Goal: Transaction & Acquisition: Purchase product/service

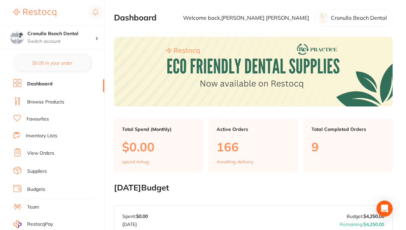
click at [39, 102] on link "Browse Products" at bounding box center [45, 102] width 37 height 7
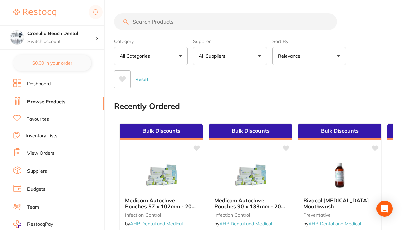
click at [146, 23] on input "search" at bounding box center [225, 21] width 223 height 17
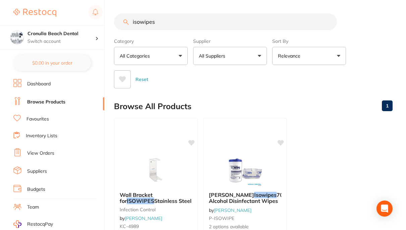
click at [293, 57] on p "Relevance" at bounding box center [290, 56] width 25 height 7
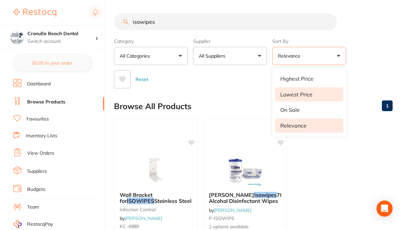
click at [287, 96] on p "Lowest Price" at bounding box center [296, 95] width 32 height 6
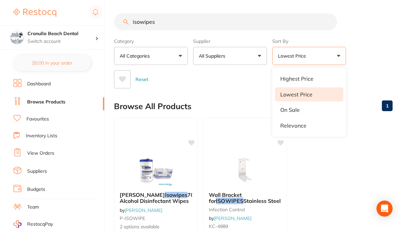
click at [343, 159] on ul "[PERSON_NAME] Isowipes 70% Alcohol Disinfectant Wipes by [PERSON_NAME] P-ISOWIP…" at bounding box center [253, 214] width 279 height 193
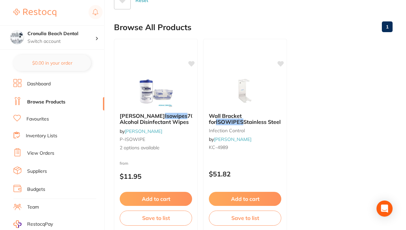
scroll to position [101, 0]
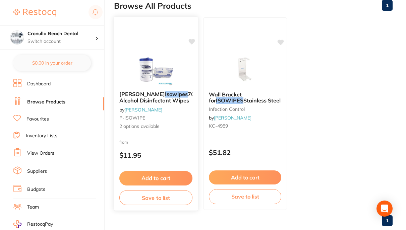
click at [141, 70] on img at bounding box center [156, 69] width 44 height 34
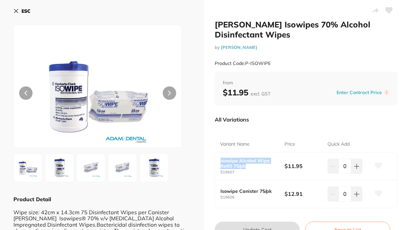
drag, startPoint x: 243, startPoint y: 167, endPoint x: 219, endPoint y: 162, distance: 24.9
click at [219, 162] on div "Isowipe Alcohol Wipe Refill 75/pk 519607 $11.95 0" at bounding box center [306, 167] width 182 height 28
copy b "Isowipe Alcohol Wipe Refill 75/pk"
click at [15, 10] on icon at bounding box center [16, 11] width 4 height 4
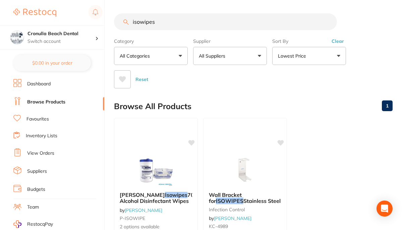
drag, startPoint x: 165, startPoint y: 21, endPoint x: 115, endPoint y: 23, distance: 50.0
click at [115, 23] on input "isowipes" at bounding box center [225, 21] width 223 height 17
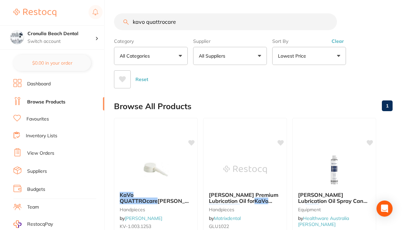
click at [193, 23] on input "kavo quattrocare" at bounding box center [225, 21] width 223 height 17
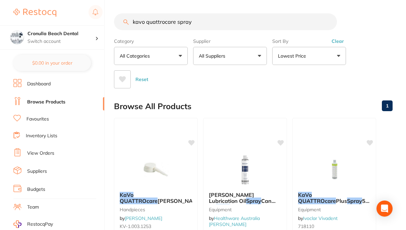
drag, startPoint x: 193, startPoint y: 21, endPoint x: 132, endPoint y: 20, distance: 61.0
click at [132, 20] on input "kavo quattrocare spray" at bounding box center [225, 21] width 223 height 17
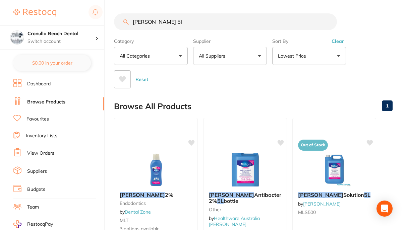
click at [167, 21] on input "[PERSON_NAME] 5l" at bounding box center [225, 21] width 223 height 17
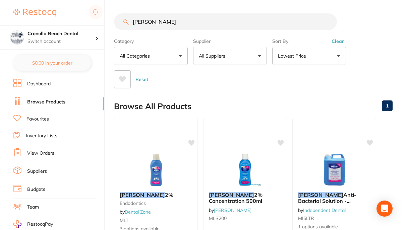
drag, startPoint x: 165, startPoint y: 24, endPoint x: 101, endPoint y: 24, distance: 63.4
click at [101, 24] on div "$25.19 Cronulla Beach Dental Switch account Cronulla Beach Dental $0.00 in your…" at bounding box center [203, 115] width 406 height 230
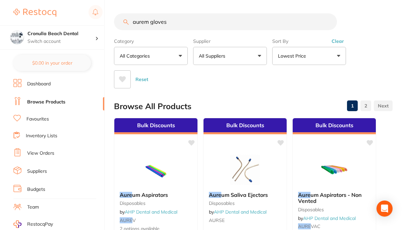
type input "aurem gloves"
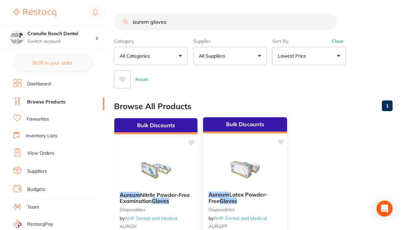
click at [256, 167] on img at bounding box center [245, 170] width 44 height 34
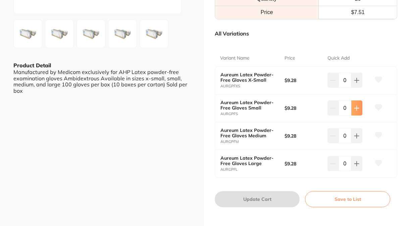
click at [355, 88] on button at bounding box center [356, 80] width 11 height 15
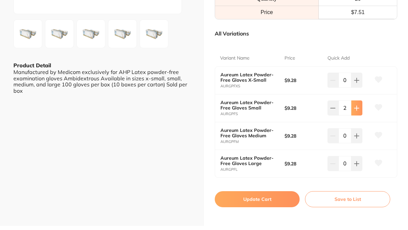
click at [355, 88] on button at bounding box center [356, 80] width 11 height 15
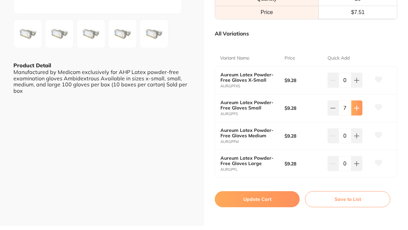
click at [355, 88] on button at bounding box center [356, 80] width 11 height 15
type input "10"
click at [259, 193] on button "Update Cart" at bounding box center [257, 199] width 85 height 16
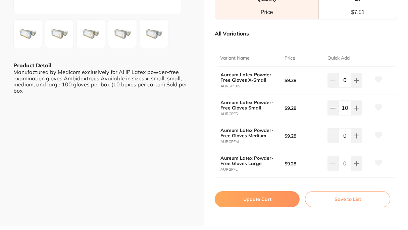
checkbox input "false"
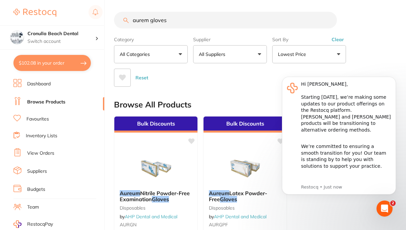
scroll to position [0, 0]
drag, startPoint x: 170, startPoint y: 23, endPoint x: 105, endPoint y: 24, distance: 65.4
click at [105, 24] on div "$102.08 Cronulla Beach Dental Switch account Cronulla Beach Dental $102.08 in y…" at bounding box center [203, 113] width 406 height 230
type input "dry tips large"
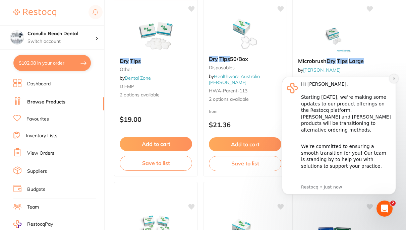
scroll to position [0, 0]
click at [394, 80] on icon "Dismiss notification" at bounding box center [394, 79] width 4 height 4
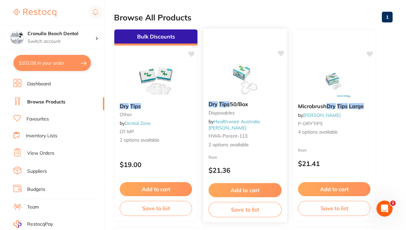
scroll to position [101, 0]
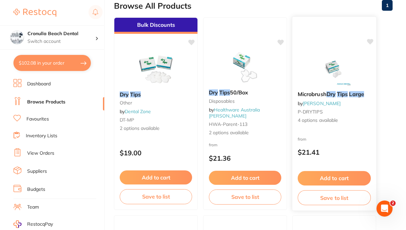
click at [329, 175] on button "Add to cart" at bounding box center [334, 178] width 73 height 14
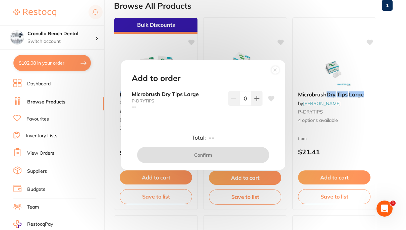
scroll to position [0, 0]
click at [277, 73] on circle at bounding box center [275, 70] width 8 height 8
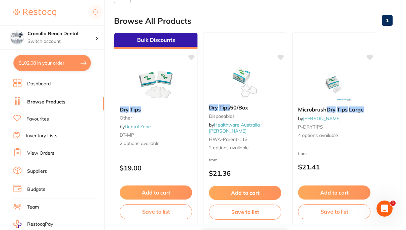
scroll to position [67, 0]
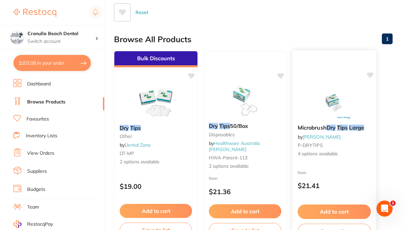
click at [326, 214] on button "Add to cart" at bounding box center [334, 212] width 73 height 14
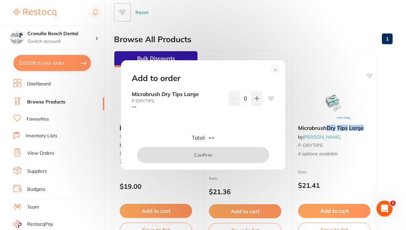
scroll to position [0, 0]
click at [256, 98] on icon at bounding box center [257, 98] width 4 height 4
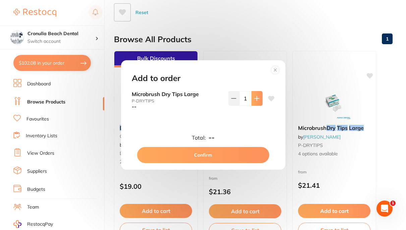
click at [256, 98] on icon at bounding box center [257, 98] width 4 height 4
type input "2"
click at [210, 153] on button "Confirm" at bounding box center [203, 155] width 132 height 16
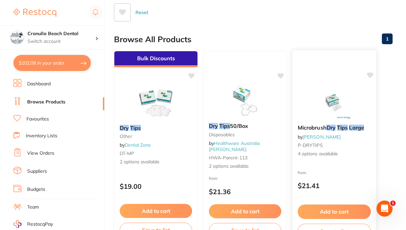
click at [319, 103] on img at bounding box center [334, 103] width 44 height 34
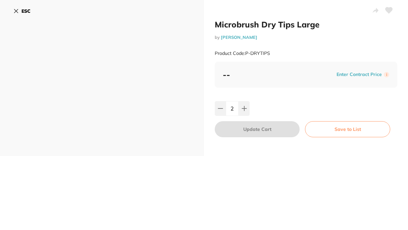
click at [16, 11] on icon at bounding box center [16, 11] width 4 height 4
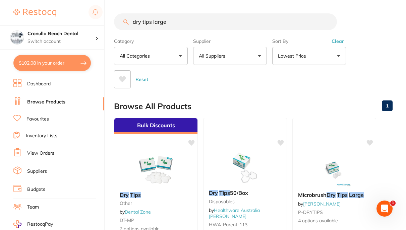
scroll to position [0, 0]
drag, startPoint x: 178, startPoint y: 24, endPoint x: 120, endPoint y: 30, distance: 58.6
click at [120, 30] on input "dry tips large" at bounding box center [225, 21] width 223 height 17
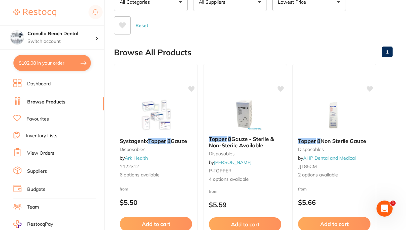
scroll to position [67, 0]
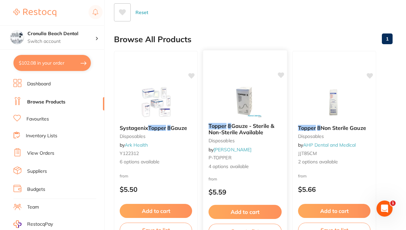
click at [249, 94] on img at bounding box center [245, 101] width 44 height 34
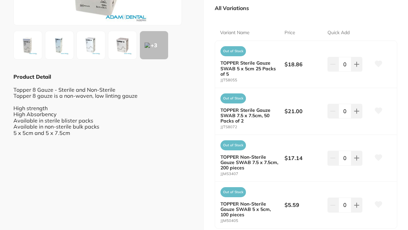
scroll to position [134, 0]
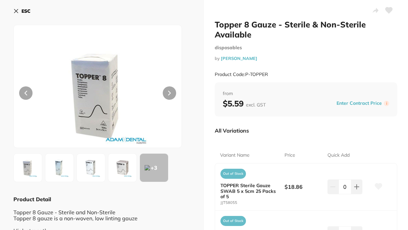
click at [16, 11] on icon at bounding box center [16, 11] width 4 height 4
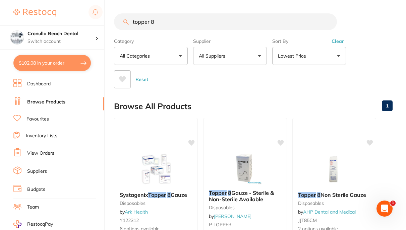
click at [182, 19] on input "topper 8" at bounding box center [225, 21] width 223 height 17
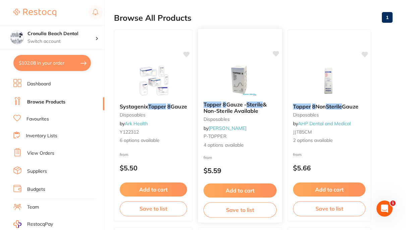
scroll to position [101, 0]
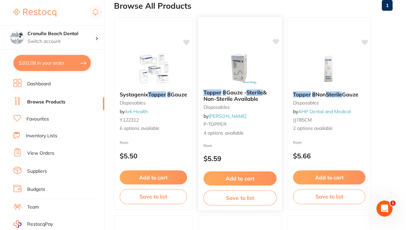
type input "topper 8 sterile"
click at [248, 65] on img at bounding box center [240, 67] width 44 height 34
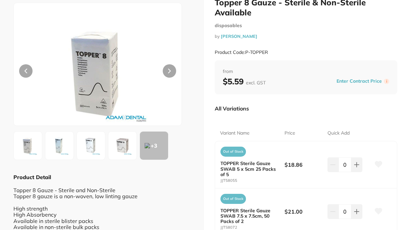
scroll to position [7, 0]
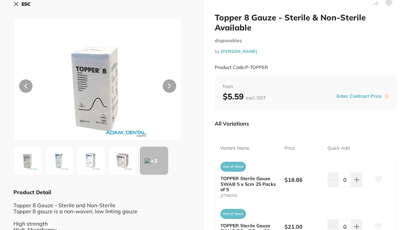
click at [15, 6] on icon at bounding box center [16, 4] width 4 height 4
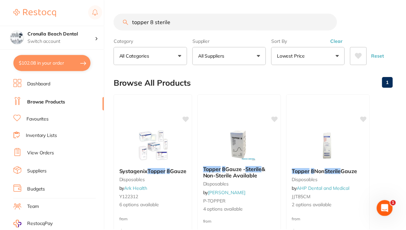
scroll to position [101, 0]
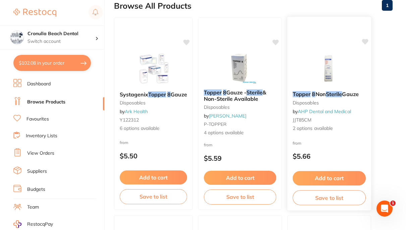
click at [333, 74] on img at bounding box center [329, 69] width 44 height 34
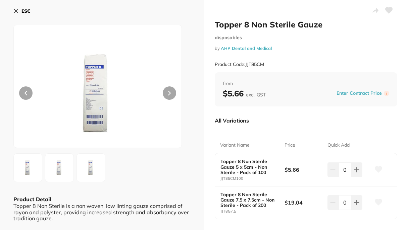
click at [16, 11] on icon at bounding box center [16, 11] width 4 height 4
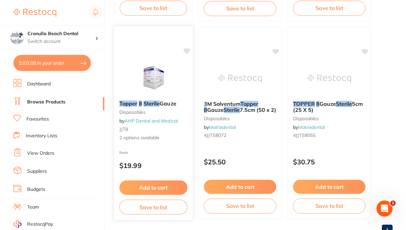
scroll to position [314, 0]
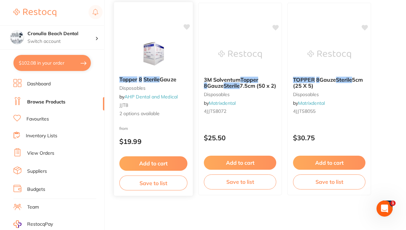
click at [152, 57] on img at bounding box center [153, 54] width 44 height 34
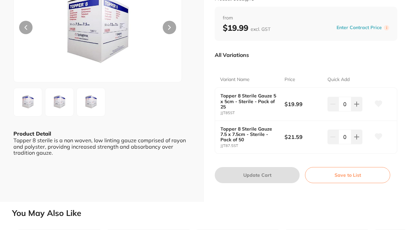
scroll to position [67, 0]
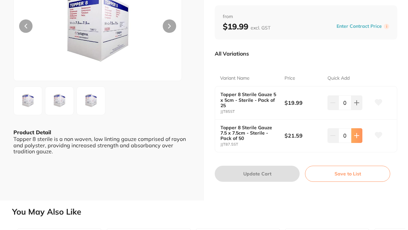
click at [357, 106] on icon at bounding box center [356, 102] width 5 height 5
type input "1"
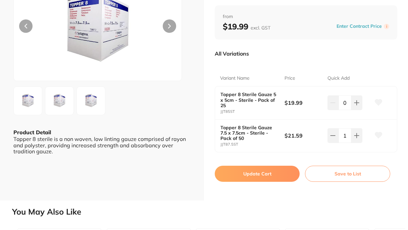
scroll to position [0, 0]
click at [272, 172] on button "Update Cart" at bounding box center [257, 174] width 85 height 16
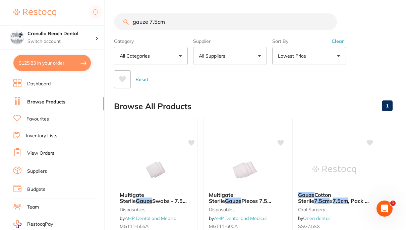
type input "gauze 7.5cm"
click at [229, 56] on span at bounding box center [229, 56] width 3 height 3
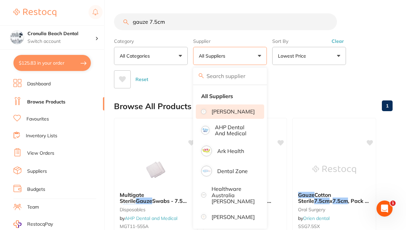
click at [228, 112] on p "[PERSON_NAME]" at bounding box center [233, 112] width 43 height 6
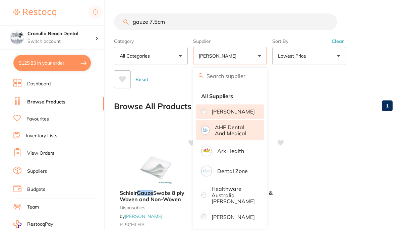
click at [229, 133] on p "AHP Dental and Medical" at bounding box center [235, 130] width 40 height 12
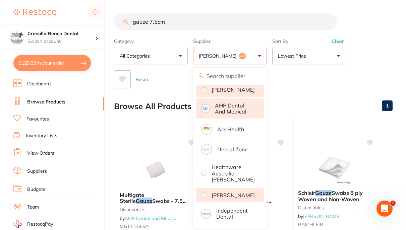
scroll to position [34, 0]
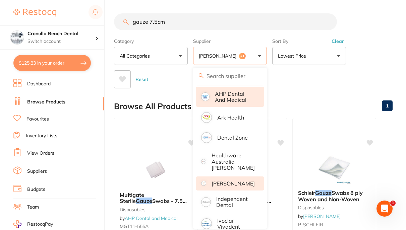
click at [226, 186] on p "[PERSON_NAME]" at bounding box center [233, 184] width 43 height 6
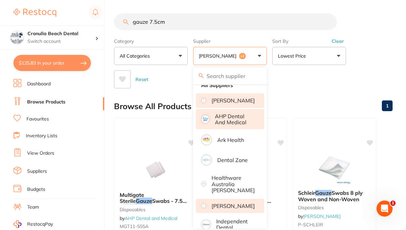
scroll to position [0, 0]
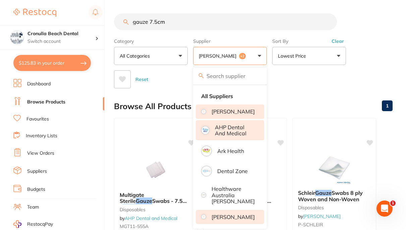
click at [293, 81] on div "Reset" at bounding box center [250, 76] width 273 height 23
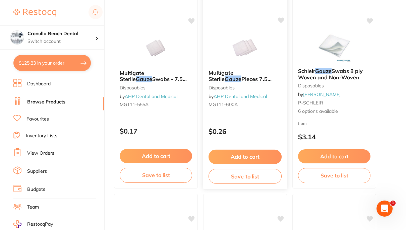
scroll to position [134, 0]
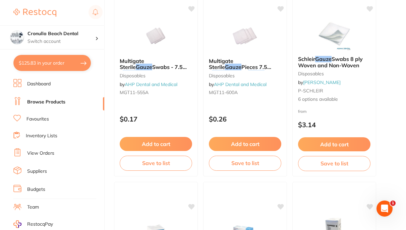
click at [319, 57] on em "Gauze" at bounding box center [323, 59] width 16 height 7
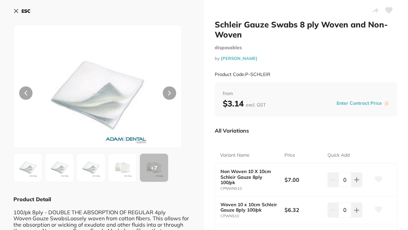
click at [14, 13] on icon at bounding box center [16, 11] width 4 height 4
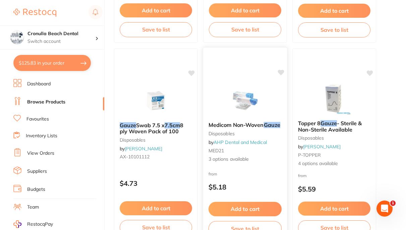
scroll to position [268, 0]
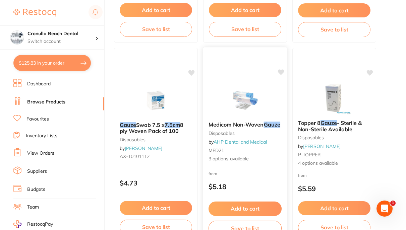
click at [254, 110] on img at bounding box center [245, 100] width 44 height 34
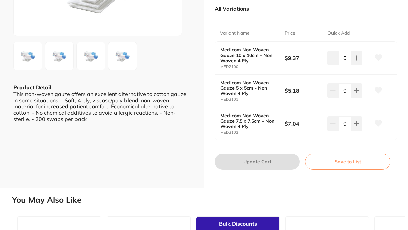
scroll to position [134, 0]
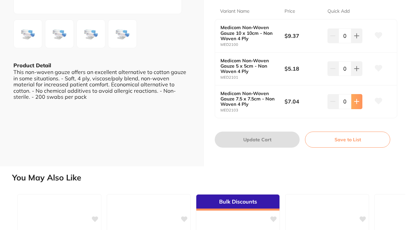
click at [358, 43] on button at bounding box center [356, 36] width 11 height 15
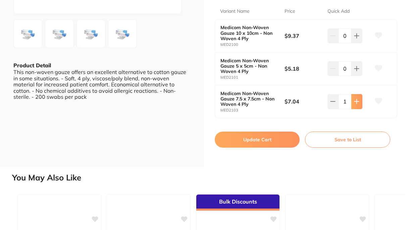
click at [358, 43] on button at bounding box center [356, 36] width 11 height 15
type input "4"
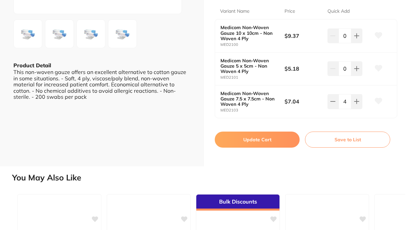
click at [273, 140] on button "Update Cart" at bounding box center [257, 140] width 85 height 16
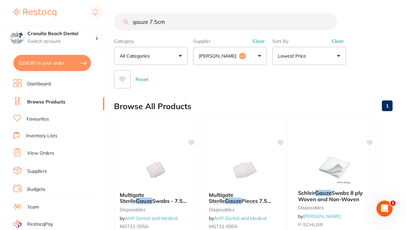
drag, startPoint x: 170, startPoint y: 23, endPoint x: 127, endPoint y: 24, distance: 42.6
click at [127, 24] on div "gauze 7.5cm" at bounding box center [253, 21] width 279 height 17
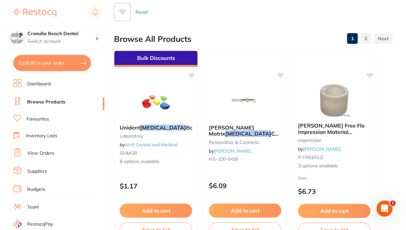
scroll to position [101, 0]
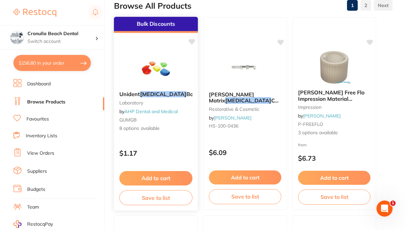
type input "retainer"
click at [167, 76] on img at bounding box center [156, 69] width 44 height 34
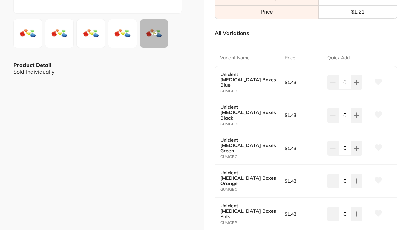
scroll to position [168, 0]
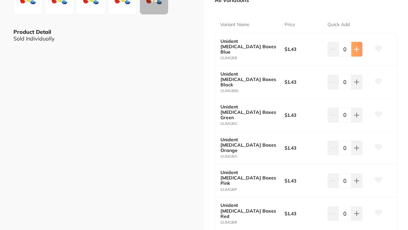
click at [357, 49] on icon at bounding box center [356, 49] width 5 height 5
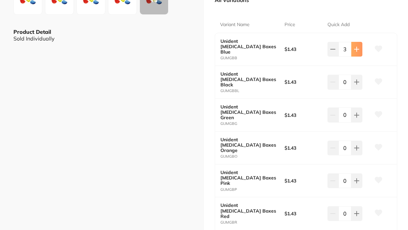
click at [357, 49] on icon at bounding box center [356, 49] width 5 height 5
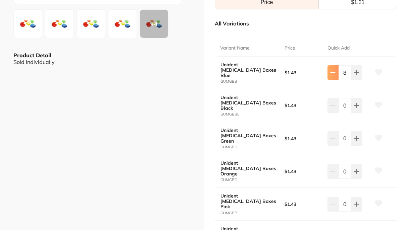
scroll to position [134, 0]
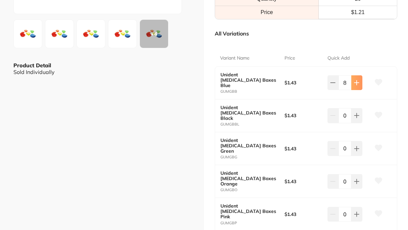
click at [354, 76] on button at bounding box center [356, 82] width 11 height 15
click at [355, 77] on button at bounding box center [356, 82] width 11 height 15
type input "10"
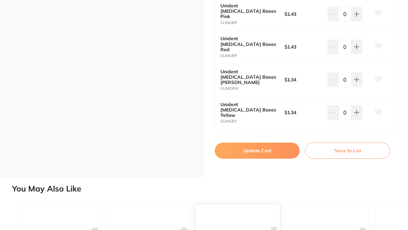
scroll to position [335, 0]
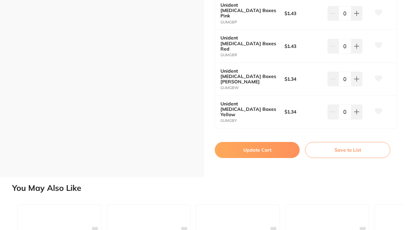
click at [241, 142] on button "Update Cart" at bounding box center [257, 150] width 85 height 16
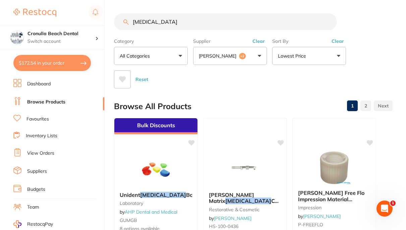
drag, startPoint x: 158, startPoint y: 22, endPoint x: 78, endPoint y: 22, distance: 79.5
click at [78, 22] on div "$172.54 Cronulla Beach Dental Switch account Cronulla Beach Dental $172.54 in y…" at bounding box center [203, 115] width 406 height 230
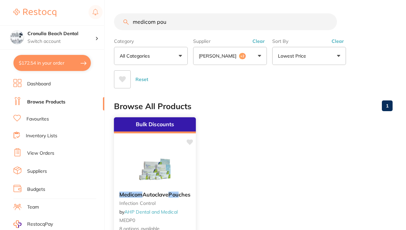
type input "medicom pou"
click at [167, 180] on img at bounding box center [155, 170] width 44 height 34
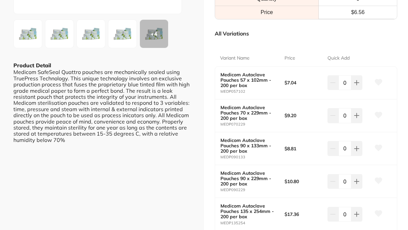
scroll to position [168, 0]
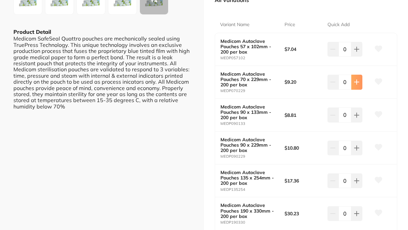
click at [354, 52] on icon at bounding box center [356, 49] width 5 height 5
type input "3"
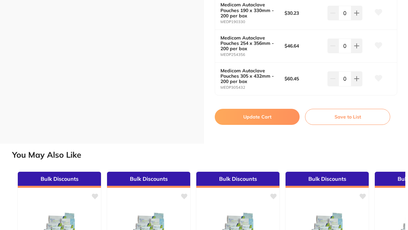
scroll to position [369, 0]
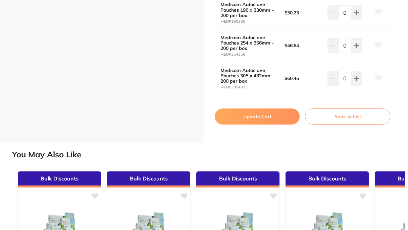
click at [257, 117] on button "Update Cart" at bounding box center [257, 117] width 85 height 16
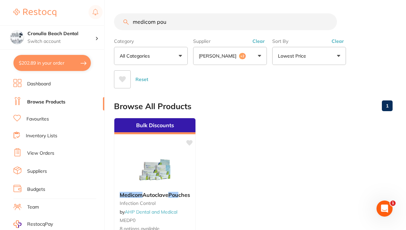
drag, startPoint x: 169, startPoint y: 21, endPoint x: 120, endPoint y: 22, distance: 48.6
click at [120, 22] on input "medicom pou" at bounding box center [225, 21] width 223 height 17
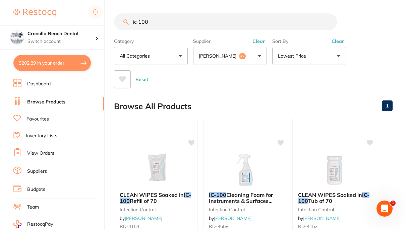
drag, startPoint x: 161, startPoint y: 21, endPoint x: 129, endPoint y: 18, distance: 31.7
click at [129, 18] on input "ic 100" at bounding box center [225, 21] width 223 height 17
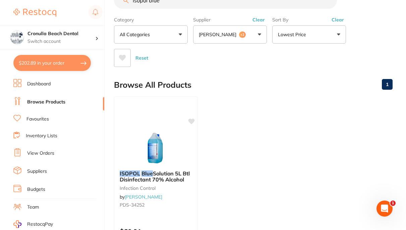
scroll to position [34, 0]
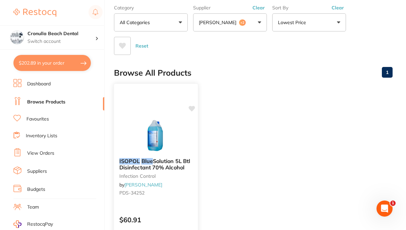
click at [166, 167] on span "Solution 5L Btl Disinfectant 70% Alcohol" at bounding box center [154, 164] width 71 height 13
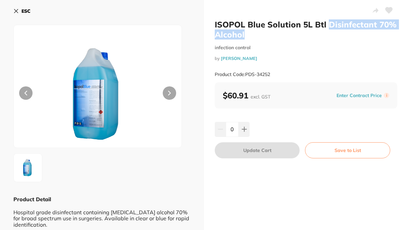
drag, startPoint x: 246, startPoint y: 34, endPoint x: 326, endPoint y: 25, distance: 80.3
click at [326, 25] on h2 "ISOPOL Blue Solution 5L Btl Disinfectant 70% Alcohol" at bounding box center [306, 29] width 182 height 20
copy h2 "Disinfectant 70% Alcohol"
click at [15, 10] on icon at bounding box center [16, 11] width 4 height 4
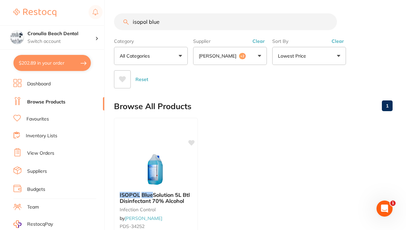
drag, startPoint x: 165, startPoint y: 18, endPoint x: 121, endPoint y: 22, distance: 44.1
click at [121, 22] on input "isopol blue" at bounding box center [225, 21] width 223 height 17
paste input "Disinfectant 70% Alcohol"
type input "Disinfectant 70% Alcohol"
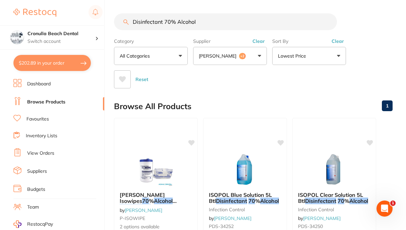
drag, startPoint x: 209, startPoint y: 22, endPoint x: 87, endPoint y: 25, distance: 122.4
click at [87, 25] on div "$202.89 Cronulla Beach Dental Switch account Cronulla Beach Dental $202.89 in y…" at bounding box center [203, 115] width 406 height 230
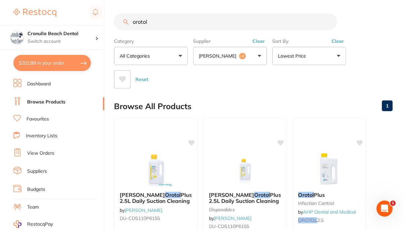
drag, startPoint x: 163, startPoint y: 20, endPoint x: 114, endPoint y: 24, distance: 49.1
click at [114, 24] on input "orotol" at bounding box center [225, 21] width 223 height 17
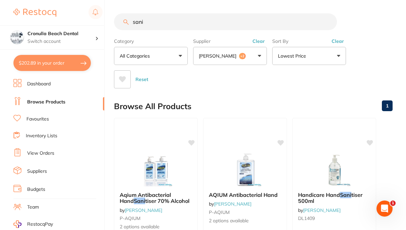
click at [259, 41] on button "Clear" at bounding box center [259, 41] width 16 height 6
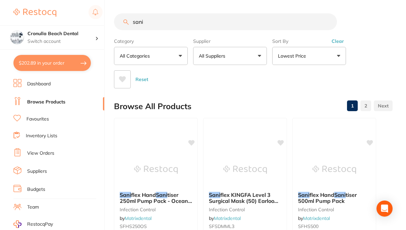
click at [149, 24] on input "sani" at bounding box center [225, 21] width 223 height 17
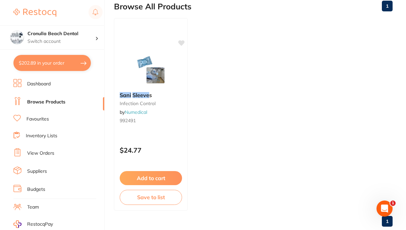
scroll to position [101, 0]
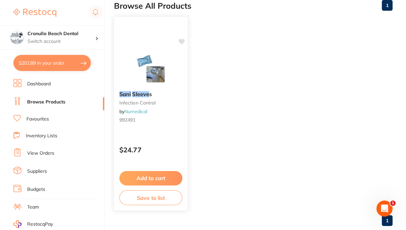
click at [157, 73] on img at bounding box center [151, 69] width 44 height 34
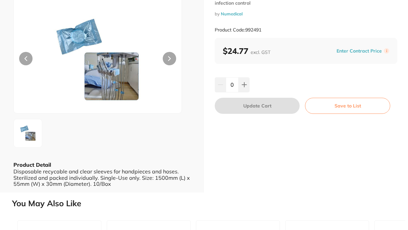
scroll to position [34, 0]
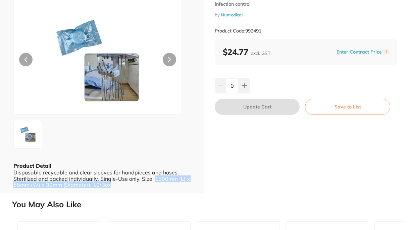
drag, startPoint x: 109, startPoint y: 186, endPoint x: 153, endPoint y: 179, distance: 44.8
click at [153, 179] on div "Disposable recycable and clear sleeves for handpieces and hoses. Sterilized and…" at bounding box center [101, 179] width 177 height 18
copy div "1500mm (L) x 55mm (W) x 30mm (Diameter). 10/Box"
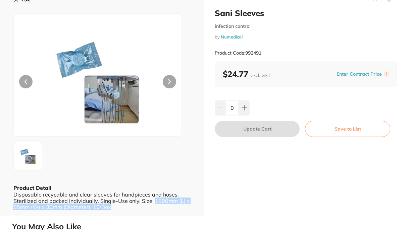
scroll to position [0, 0]
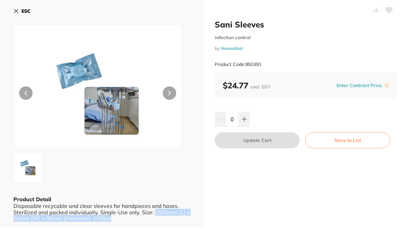
click at [15, 12] on icon at bounding box center [16, 11] width 4 height 4
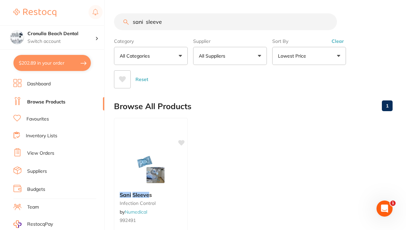
scroll to position [0, 0]
drag, startPoint x: 167, startPoint y: 21, endPoint x: 121, endPoint y: 26, distance: 46.2
click at [121, 26] on input "sani sleeve" at bounding box center [225, 21] width 223 height 17
paste input "1500mm (L) x 55mm (W) x 30mm (Diameter). 10/Box"
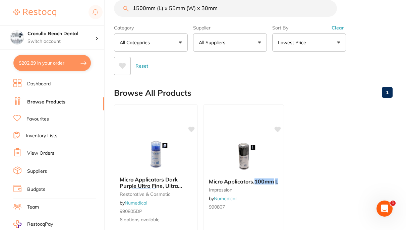
scroll to position [0, 0]
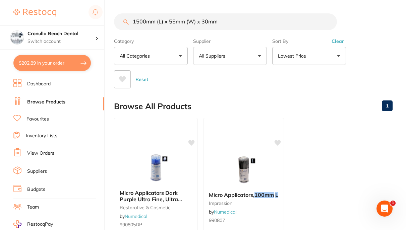
scroll to position [101, 0]
drag, startPoint x: 224, startPoint y: 23, endPoint x: 122, endPoint y: 26, distance: 102.0
click at [122, 26] on input "1500mm (L) x 55mm (W) x 30mm" at bounding box center [225, 21] width 223 height 17
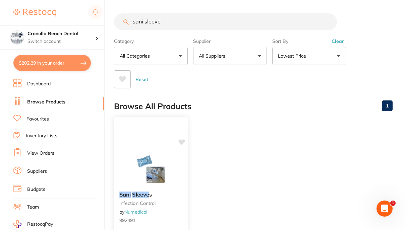
scroll to position [0, 0]
type input "sani sleeve"
click at [157, 161] on img at bounding box center [151, 170] width 44 height 34
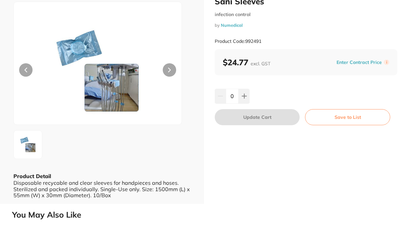
scroll to position [62, 0]
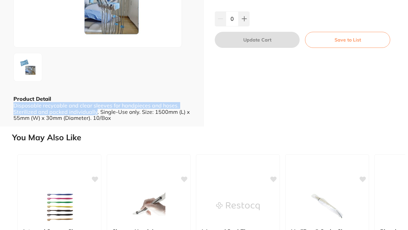
drag, startPoint x: 96, startPoint y: 112, endPoint x: 14, endPoint y: 109, distance: 81.2
click at [14, 109] on div "Disposable recycable and clear sleeves for handpieces and hoses. Sterilized and…" at bounding box center [101, 112] width 177 height 18
click at [24, 109] on div "Disposable recycable and clear sleeves for handpieces and hoses. Sterilized and…" at bounding box center [101, 112] width 177 height 18
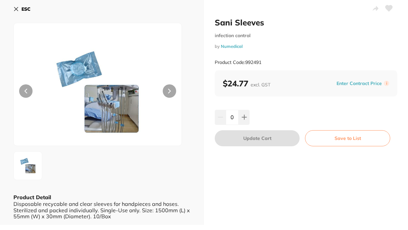
scroll to position [0, 0]
